Goal: Check status: Check status

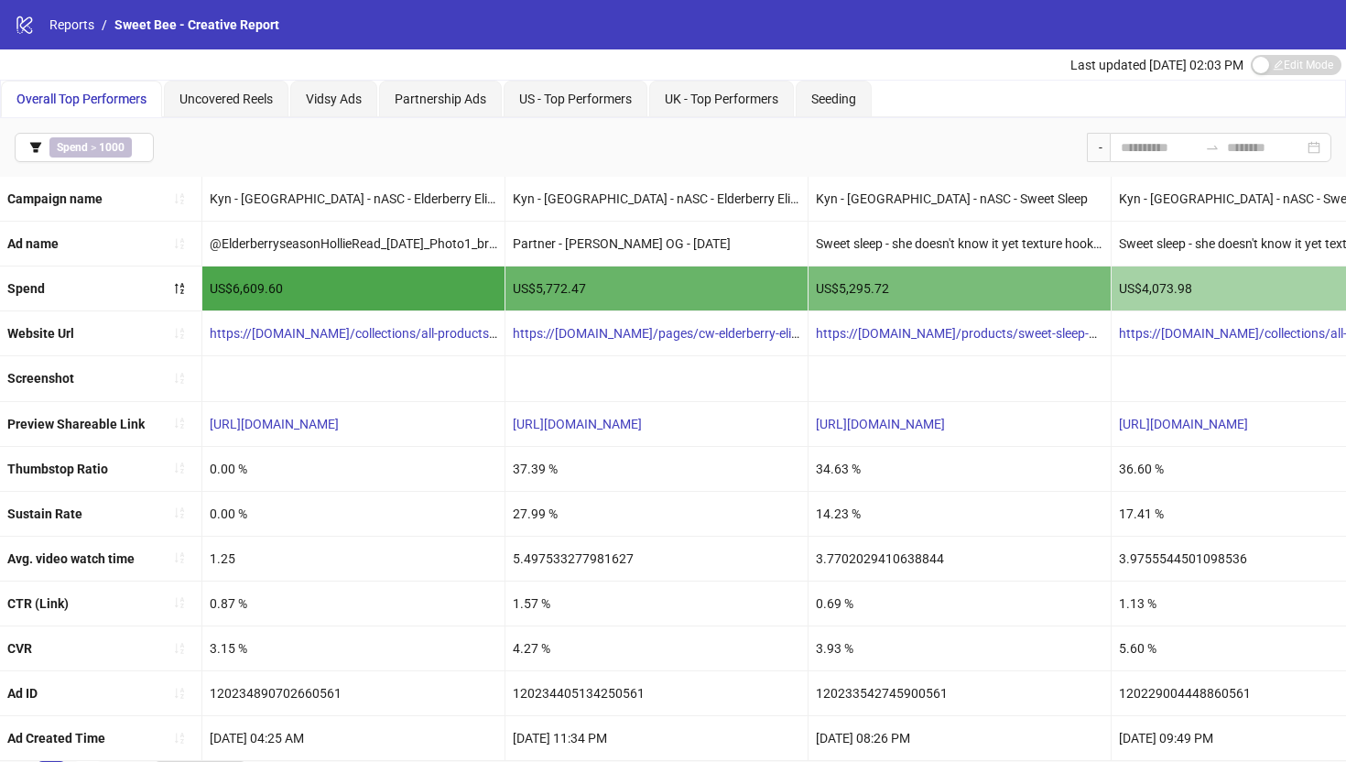
scroll to position [27, 0]
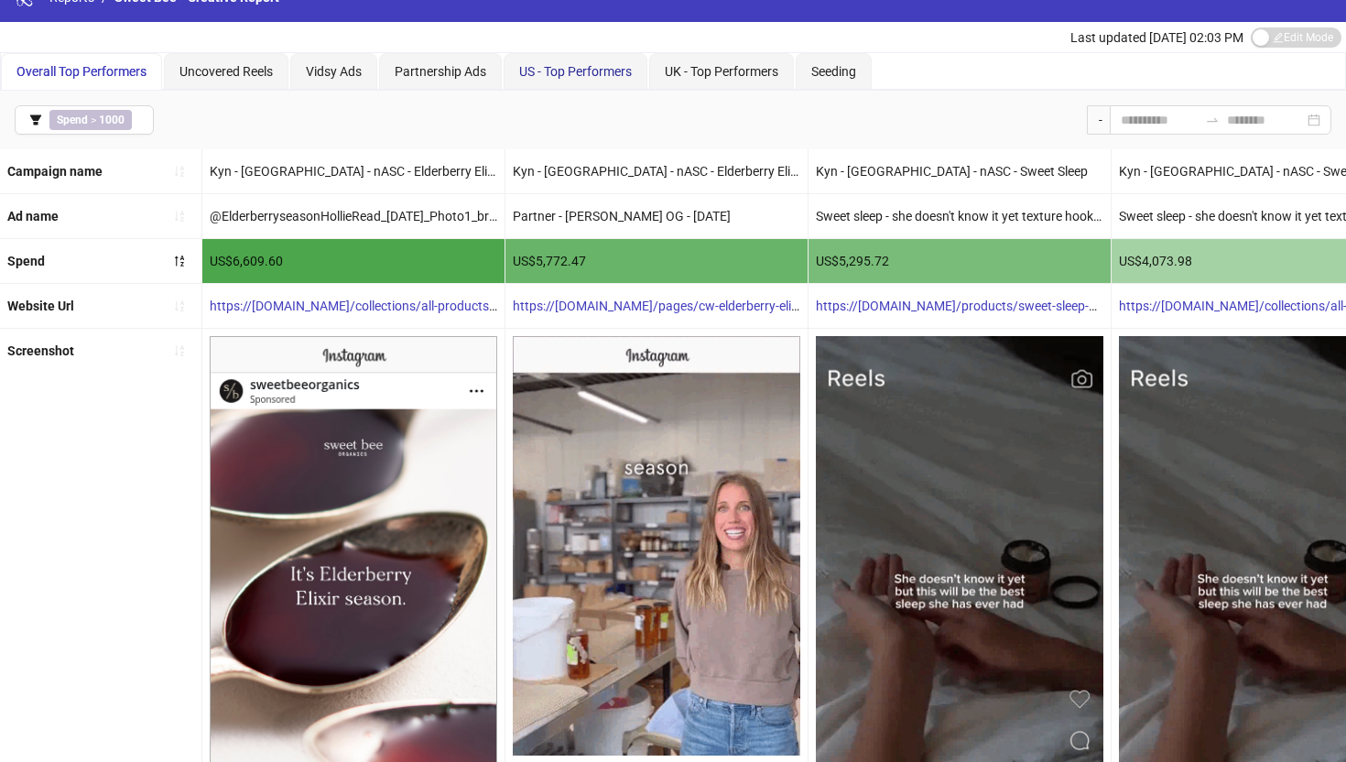
click at [580, 71] on span "US - Top Performers" at bounding box center [575, 71] width 113 height 15
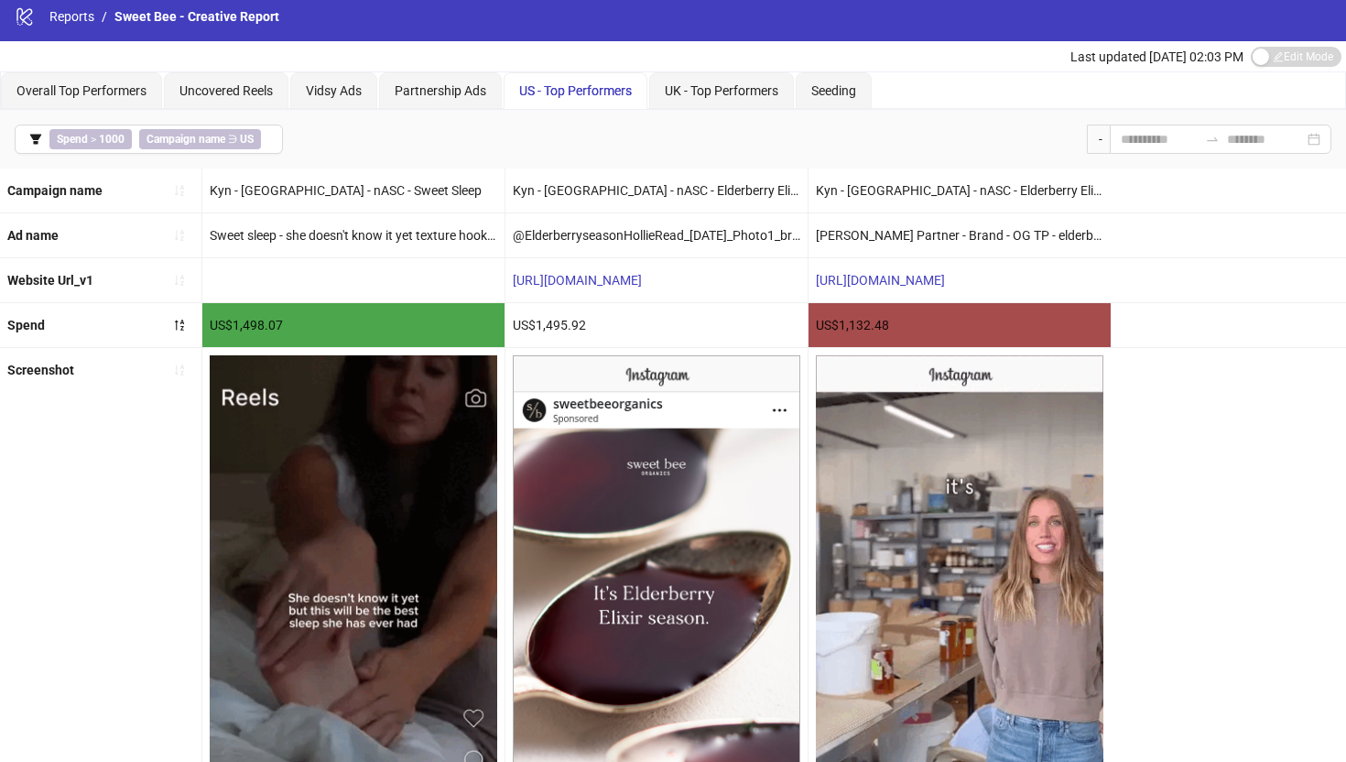
scroll to position [0, 0]
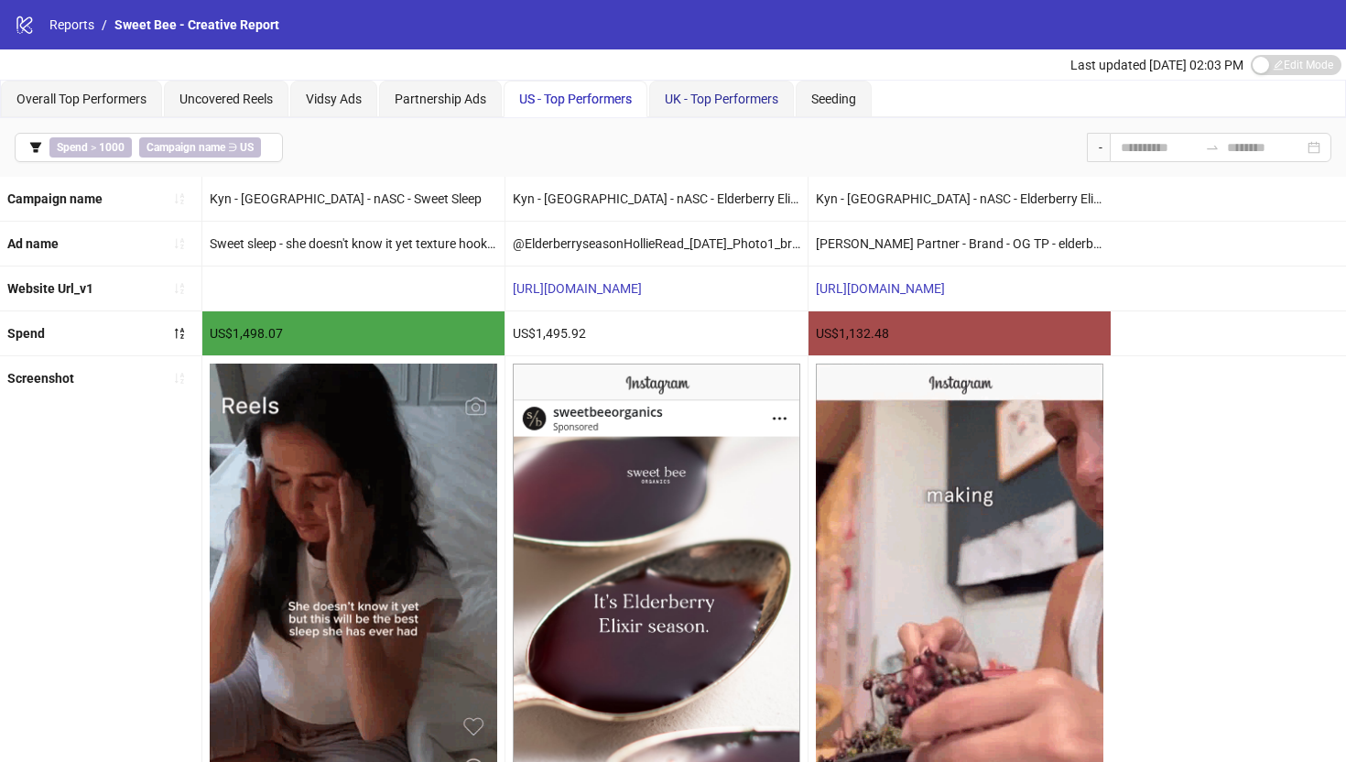
click at [704, 106] on div "UK - Top Performers" at bounding box center [722, 99] width 114 height 20
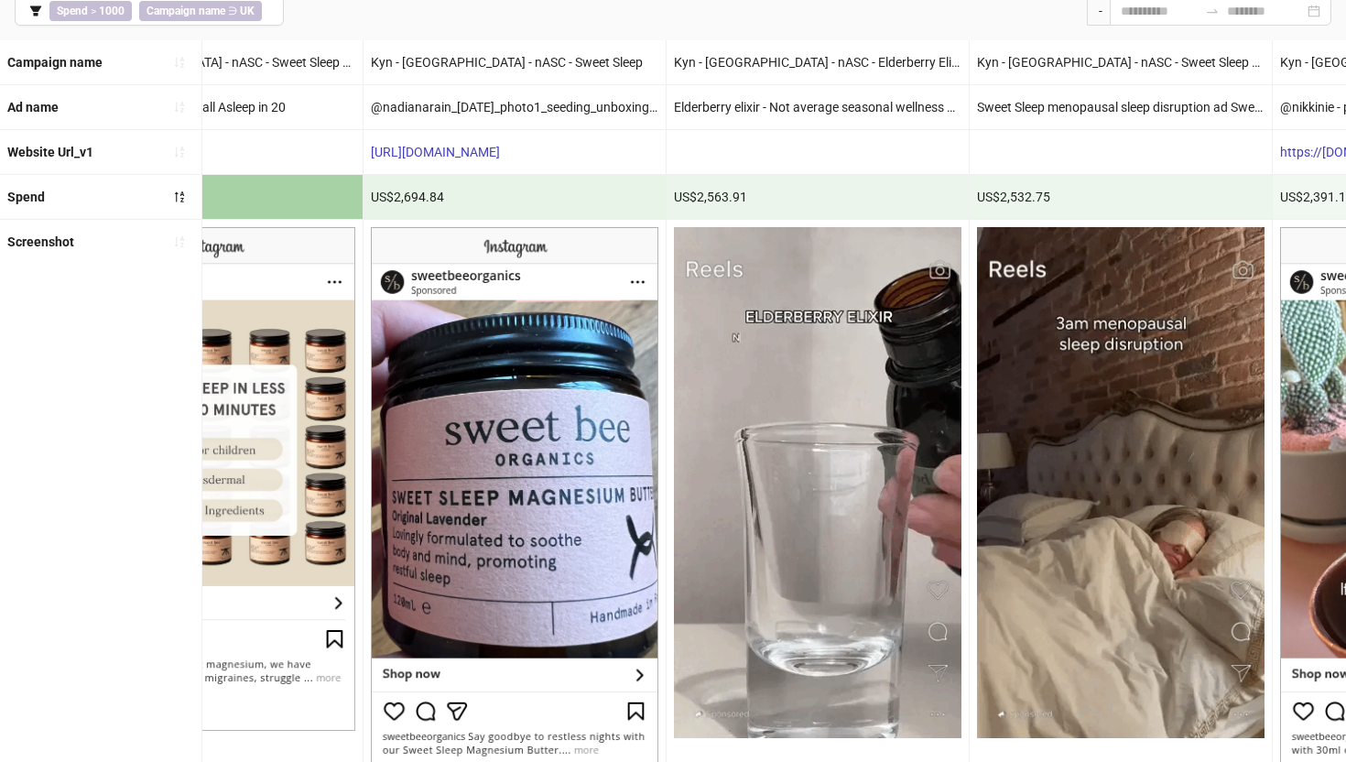
scroll to position [0, 1057]
